Goal: Find specific page/section: Find specific page/section

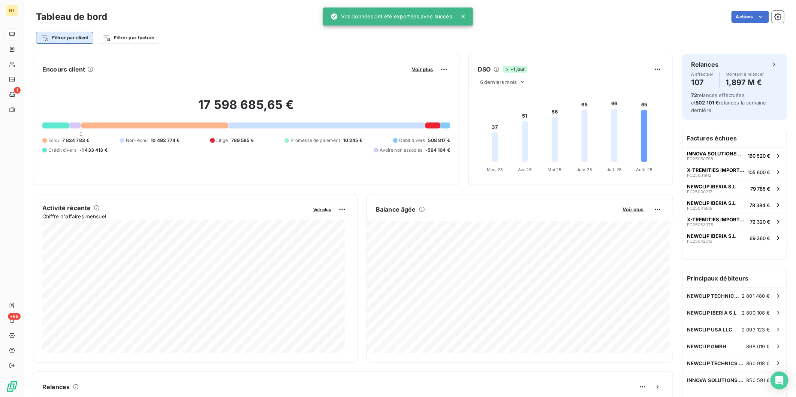
click at [87, 36] on html "NT 1 +99 Tableau de bord Actions Filtrer par client Filtrer par facture Encours…" at bounding box center [398, 198] width 796 height 397
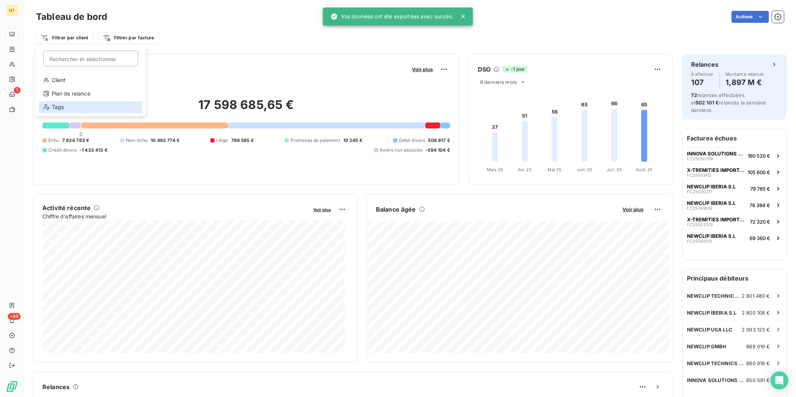
click at [64, 111] on div "Tags" at bounding box center [91, 107] width 104 height 12
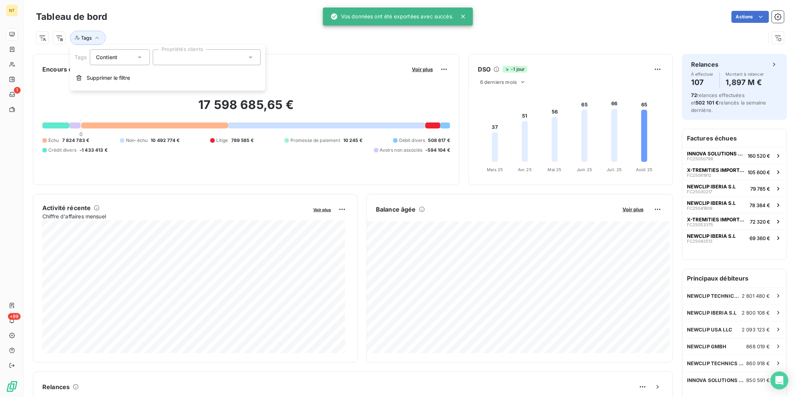
click at [222, 62] on div at bounding box center [207, 57] width 108 height 16
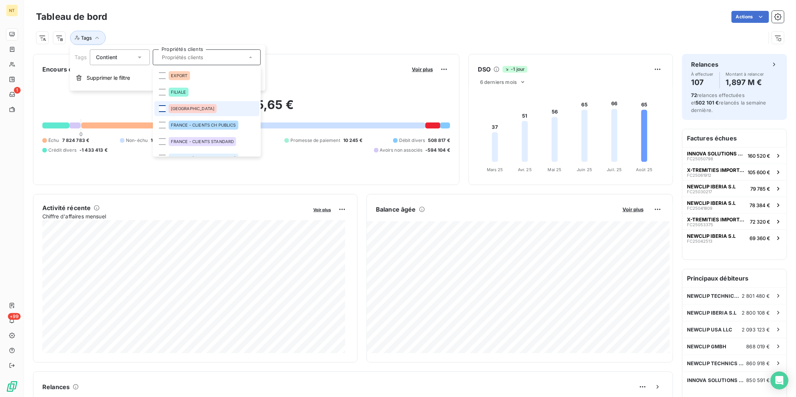
click at [163, 107] on div at bounding box center [162, 108] width 7 height 7
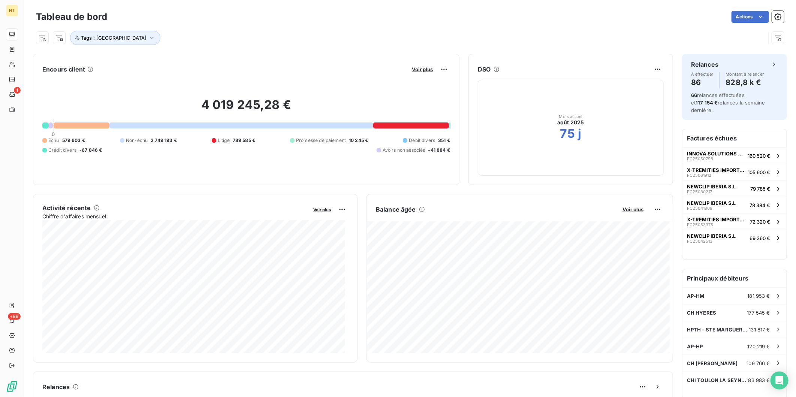
click at [355, 34] on div "Tags : [GEOGRAPHIC_DATA]" at bounding box center [401, 38] width 730 height 14
click at [412, 67] on span "Voir plus" at bounding box center [422, 69] width 21 height 6
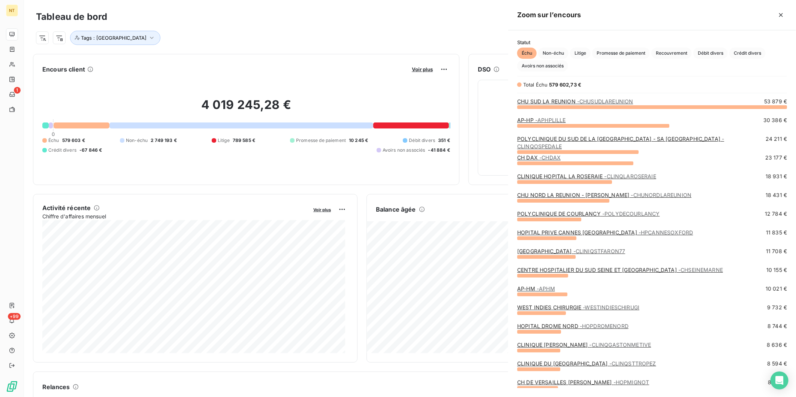
scroll to position [284, 282]
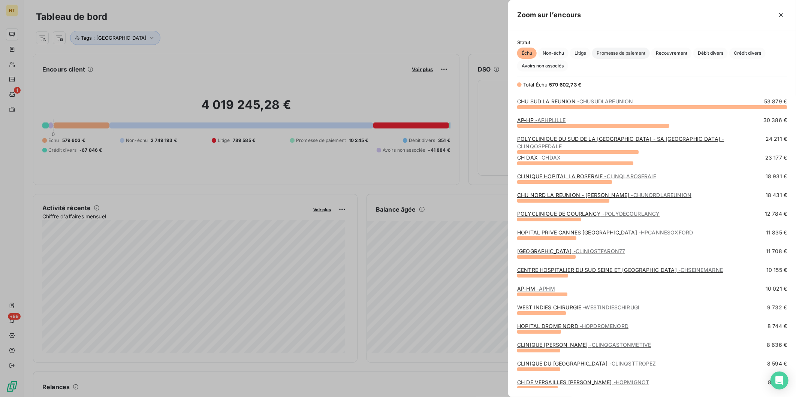
click at [611, 55] on span "Promesse de paiement" at bounding box center [621, 53] width 58 height 11
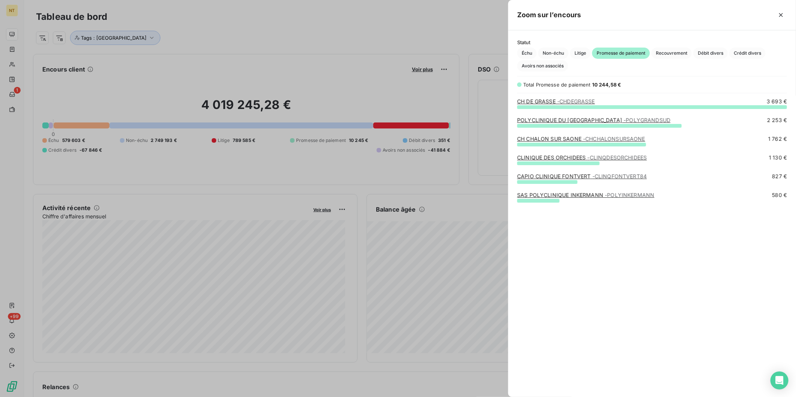
click at [559, 102] on span "- CHDEGRASSE" at bounding box center [576, 101] width 38 height 6
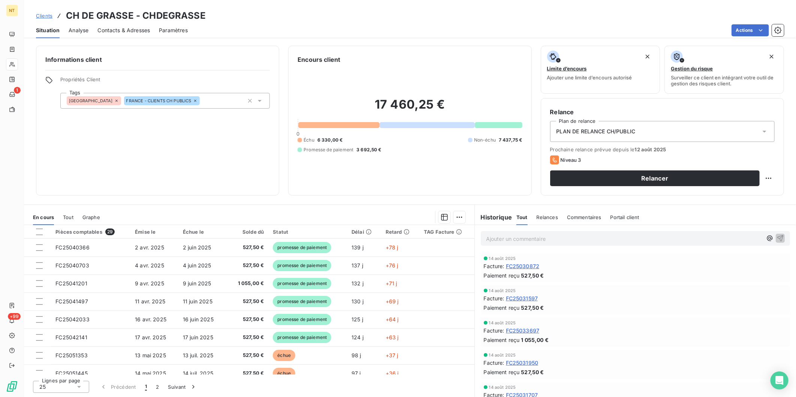
scroll to position [83, 0]
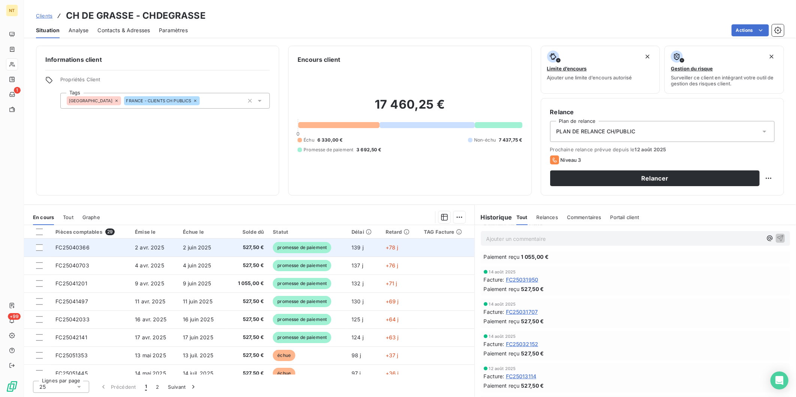
click at [233, 242] on td "527,50 €" at bounding box center [248, 248] width 41 height 18
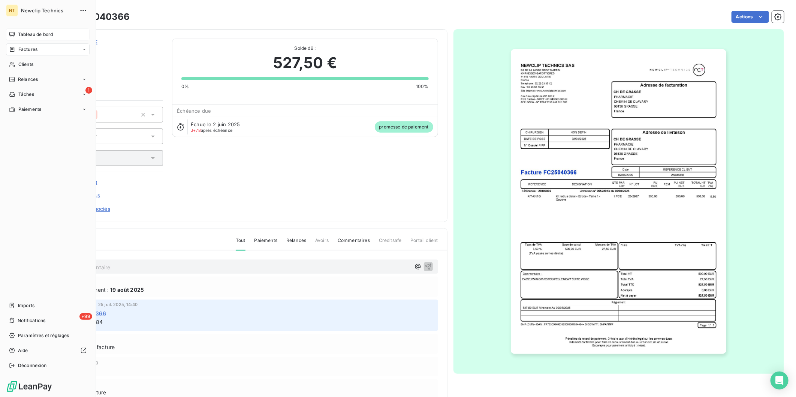
click at [12, 37] on icon at bounding box center [12, 34] width 6 height 6
